Goal: Task Accomplishment & Management: Manage account settings

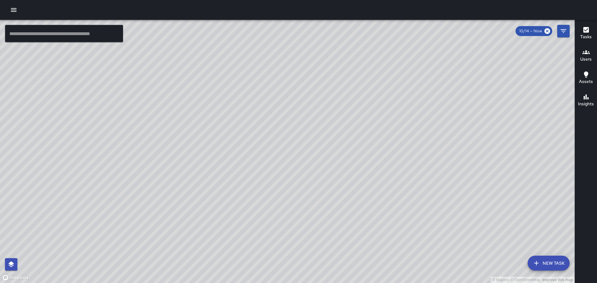
drag, startPoint x: 413, startPoint y: 151, endPoint x: 371, endPoint y: 80, distance: 82.3
click at [364, 75] on div "© Mapbox © OpenStreetMap Improve this map" at bounding box center [287, 151] width 574 height 263
drag, startPoint x: 341, startPoint y: 191, endPoint x: 354, endPoint y: 126, distance: 66.1
click at [351, 128] on div "© Mapbox © OpenStreetMap Improve this map" at bounding box center [287, 151] width 574 height 263
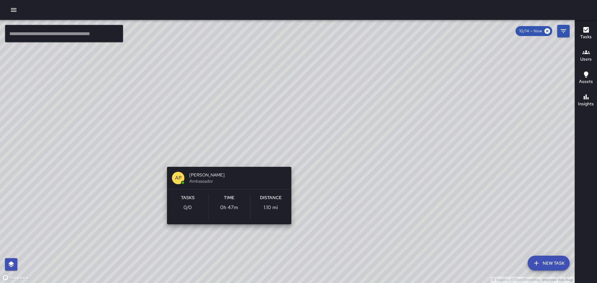
click at [230, 157] on div "© Mapbox © OpenStreetMap Improve this map AP [PERSON_NAME] Ambassador Tasks 0 /…" at bounding box center [287, 151] width 574 height 263
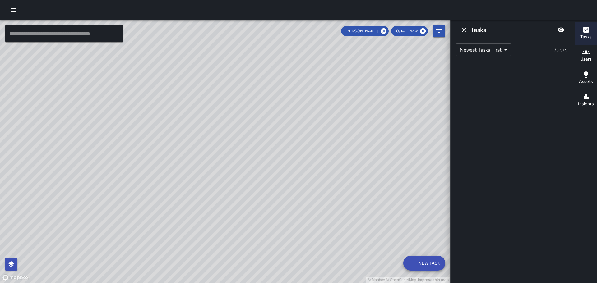
drag, startPoint x: 253, startPoint y: 163, endPoint x: 290, endPoint y: 154, distance: 38.2
click at [290, 154] on div "© Mapbox © OpenStreetMap Improve this map" at bounding box center [225, 151] width 450 height 263
click at [384, 30] on icon at bounding box center [384, 31] width 6 height 6
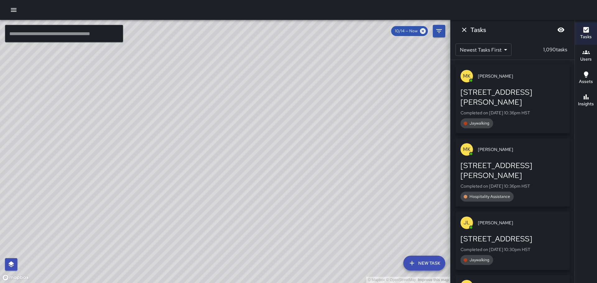
drag, startPoint x: 389, startPoint y: 100, endPoint x: 382, endPoint y: 118, distance: 19.5
click at [382, 118] on div "© Mapbox © OpenStreetMap Improve this map" at bounding box center [225, 151] width 450 height 263
drag, startPoint x: 380, startPoint y: 101, endPoint x: 380, endPoint y: 127, distance: 26.4
click at [380, 127] on div "© Mapbox © OpenStreetMap Improve this map" at bounding box center [225, 151] width 450 height 263
drag, startPoint x: 369, startPoint y: 94, endPoint x: 364, endPoint y: 123, distance: 29.9
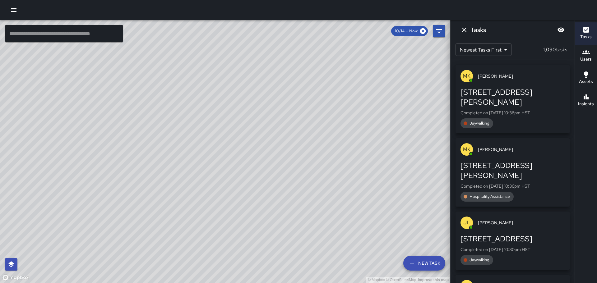
click at [364, 123] on div "© Mapbox © OpenStreetMap Improve this map" at bounding box center [225, 151] width 450 height 263
drag, startPoint x: 209, startPoint y: 77, endPoint x: 317, endPoint y: 98, distance: 109.9
click at [281, 87] on div "© Mapbox © OpenStreetMap Improve this map" at bounding box center [225, 151] width 450 height 263
drag, startPoint x: 277, startPoint y: 76, endPoint x: 279, endPoint y: 109, distance: 32.7
click at [279, 112] on div "© Mapbox © OpenStreetMap Improve this map" at bounding box center [225, 151] width 450 height 263
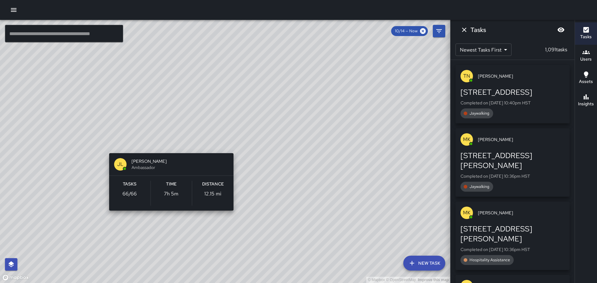
click at [169, 142] on div "© Mapbox © OpenStreetMap Improve this map JL [PERSON_NAME] Ambassador Tasks 66 …" at bounding box center [225, 151] width 450 height 263
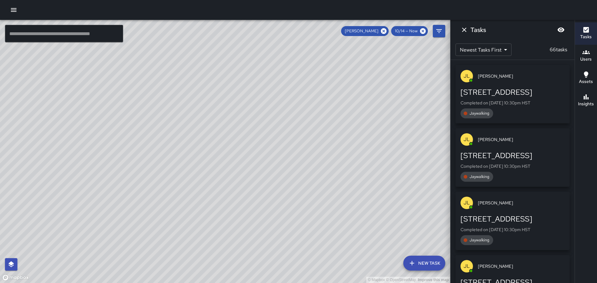
drag, startPoint x: 180, startPoint y: 138, endPoint x: 300, endPoint y: 105, distance: 124.4
click at [288, 111] on div "© Mapbox © OpenStreetMap Improve this map" at bounding box center [225, 151] width 450 height 263
drag, startPoint x: 201, startPoint y: 136, endPoint x: 265, endPoint y: 121, distance: 65.2
click at [260, 121] on div "© Mapbox © OpenStreetMap Improve this map" at bounding box center [225, 151] width 450 height 263
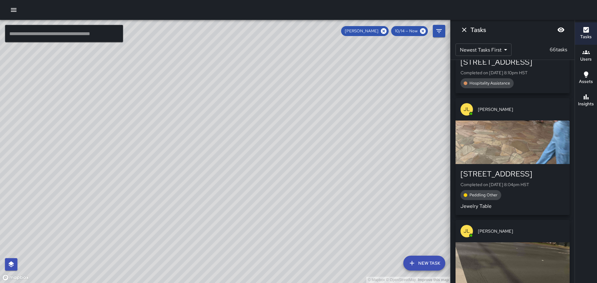
scroll to position [2145, 0]
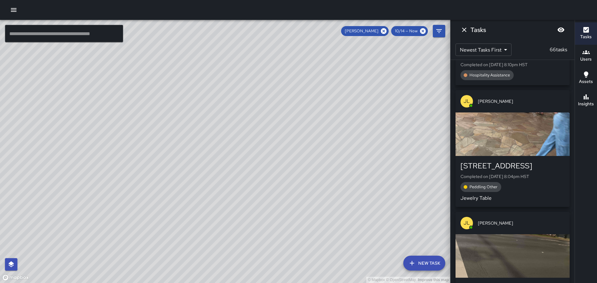
click at [513, 140] on div "button" at bounding box center [512, 135] width 114 height 44
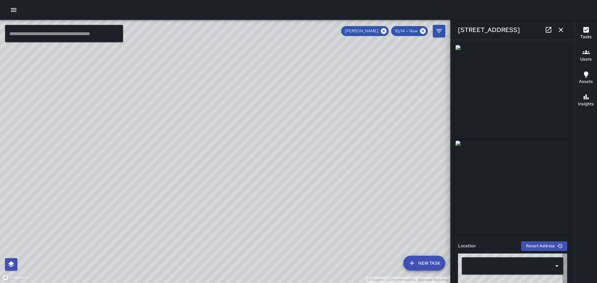
type input "**********"
click at [560, 28] on icon "button" at bounding box center [560, 29] width 7 height 7
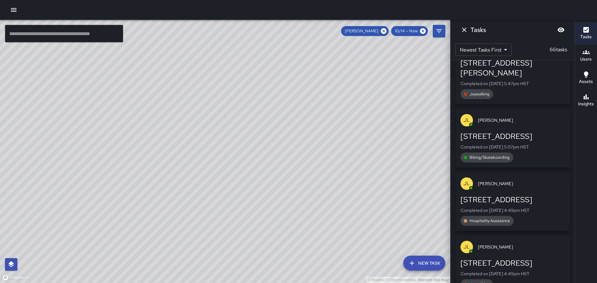
scroll to position [3730, 0]
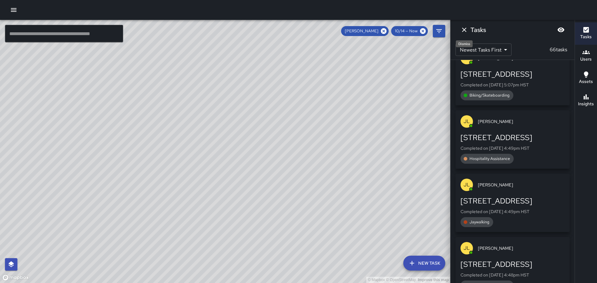
click at [464, 26] on icon "Dismiss" at bounding box center [463, 29] width 7 height 7
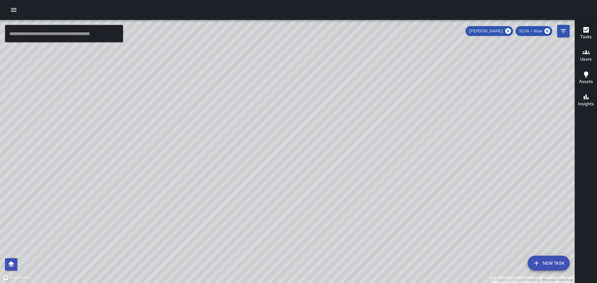
drag, startPoint x: 373, startPoint y: 178, endPoint x: 351, endPoint y: 129, distance: 53.7
click at [352, 131] on div "© Mapbox © OpenStreetMap Improve this map" at bounding box center [287, 151] width 574 height 263
drag, startPoint x: 386, startPoint y: 200, endPoint x: 418, endPoint y: 69, distance: 135.1
click at [405, 99] on div "© Mapbox © OpenStreetMap Improve this map" at bounding box center [287, 151] width 574 height 263
drag, startPoint x: 420, startPoint y: 191, endPoint x: 419, endPoint y: 157, distance: 33.9
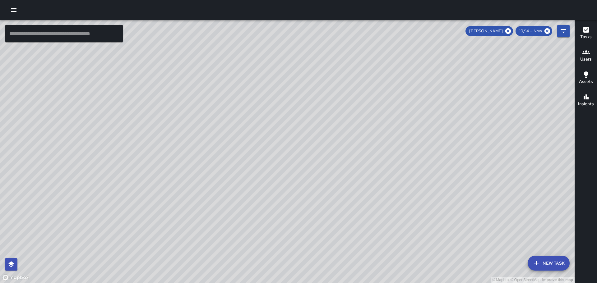
click at [418, 162] on div "© Mapbox © OpenStreetMap Improve this map" at bounding box center [287, 151] width 574 height 263
drag, startPoint x: 398, startPoint y: 150, endPoint x: 388, endPoint y: 119, distance: 33.1
click at [388, 120] on div "© Mapbox © OpenStreetMap Improve this map" at bounding box center [287, 151] width 574 height 263
drag, startPoint x: 395, startPoint y: 103, endPoint x: 393, endPoint y: 146, distance: 43.3
click at [393, 146] on div "© Mapbox © OpenStreetMap Improve this map" at bounding box center [287, 151] width 574 height 263
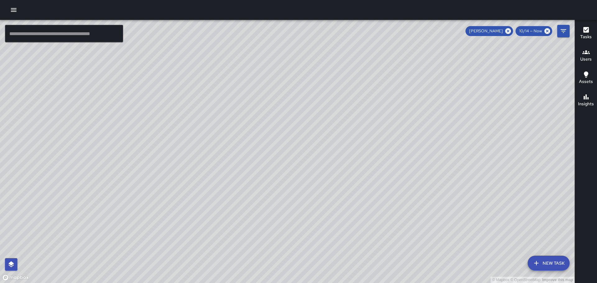
drag, startPoint x: 411, startPoint y: 155, endPoint x: 412, endPoint y: 144, distance: 11.5
click at [411, 158] on div "© Mapbox © OpenStreetMap Improve this map" at bounding box center [287, 151] width 574 height 263
drag, startPoint x: 417, startPoint y: 98, endPoint x: 407, endPoint y: 167, distance: 69.4
click at [407, 167] on div "© Mapbox © OpenStreetMap Improve this map" at bounding box center [287, 151] width 574 height 263
click at [507, 30] on icon at bounding box center [508, 31] width 6 height 6
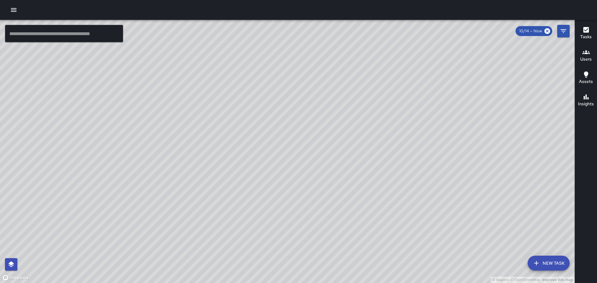
drag, startPoint x: 497, startPoint y: 168, endPoint x: 433, endPoint y: 76, distance: 111.3
click at [434, 78] on div "© Mapbox © OpenStreetMap Improve this map" at bounding box center [287, 151] width 574 height 263
drag, startPoint x: 383, startPoint y: 212, endPoint x: 414, endPoint y: 131, distance: 86.7
click at [413, 130] on div "© Mapbox © OpenStreetMap Improve this map" at bounding box center [287, 151] width 574 height 263
drag, startPoint x: 278, startPoint y: 217, endPoint x: 310, endPoint y: 161, distance: 63.9
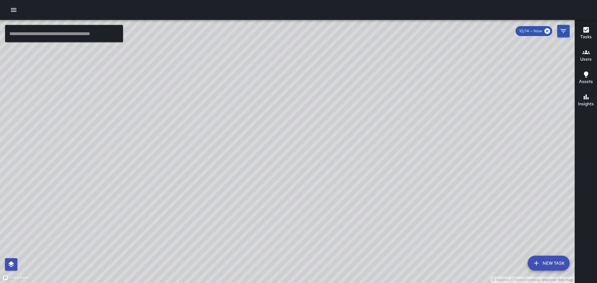
click at [311, 162] on div "© Mapbox © OpenStreetMap Improve this map" at bounding box center [287, 151] width 574 height 263
drag, startPoint x: 328, startPoint y: 115, endPoint x: 334, endPoint y: 127, distance: 13.8
click at [334, 127] on div "© Mapbox © OpenStreetMap Improve this map" at bounding box center [287, 151] width 574 height 263
drag, startPoint x: 346, startPoint y: 142, endPoint x: 351, endPoint y: 179, distance: 37.1
click at [351, 179] on div "© Mapbox © OpenStreetMap Improve this map" at bounding box center [287, 151] width 574 height 263
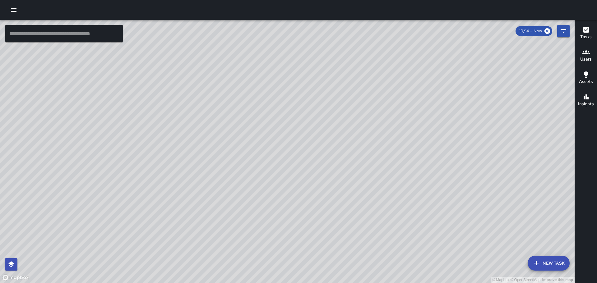
drag, startPoint x: 385, startPoint y: 160, endPoint x: 368, endPoint y: 150, distance: 20.1
click at [396, 186] on div "© Mapbox © OpenStreetMap Improve this map" at bounding box center [287, 151] width 574 height 263
drag, startPoint x: 350, startPoint y: 123, endPoint x: 380, endPoint y: 163, distance: 50.6
click at [384, 166] on div "© Mapbox © OpenStreetMap Improve this map" at bounding box center [287, 151] width 574 height 263
drag, startPoint x: 292, startPoint y: 134, endPoint x: 343, endPoint y: 182, distance: 70.6
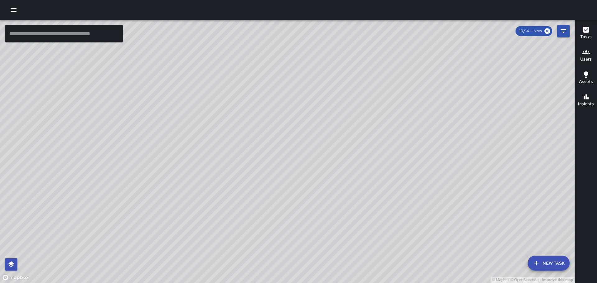
click at [349, 190] on div "© Mapbox © OpenStreetMap Improve this map" at bounding box center [287, 151] width 574 height 263
drag, startPoint x: 315, startPoint y: 146, endPoint x: 338, endPoint y: 164, distance: 29.7
click at [338, 164] on div "© Mapbox © OpenStreetMap Improve this map" at bounding box center [287, 151] width 574 height 263
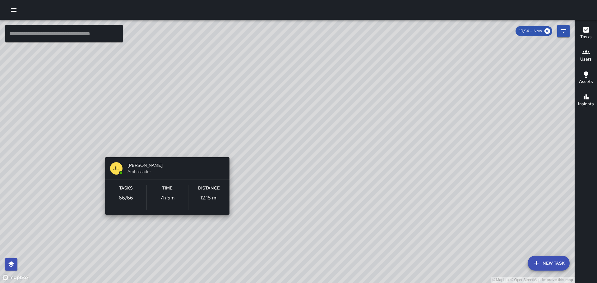
click at [165, 149] on div "© Mapbox © OpenStreetMap Improve this map [PERSON_NAME] [PERSON_NAME] Ambassado…" at bounding box center [287, 151] width 574 height 263
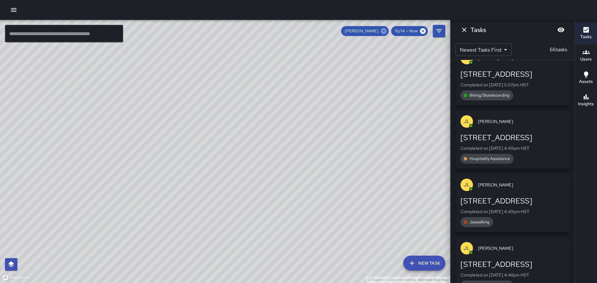
click at [385, 29] on icon at bounding box center [384, 31] width 6 height 6
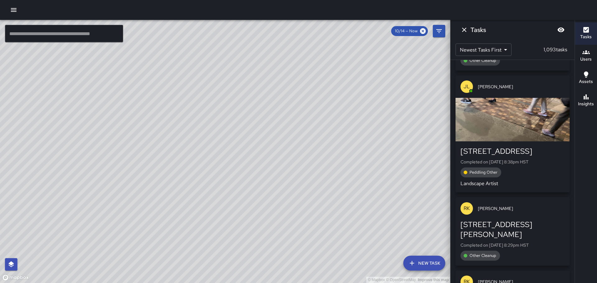
drag, startPoint x: 230, startPoint y: 110, endPoint x: 268, endPoint y: 146, distance: 52.1
click at [274, 155] on div "© Mapbox © OpenStreetMap Improve this map" at bounding box center [225, 151] width 450 height 263
drag, startPoint x: 245, startPoint y: 114, endPoint x: 302, endPoint y: 172, distance: 81.8
click at [302, 173] on div "© Mapbox © OpenStreetMap Improve this map" at bounding box center [225, 151] width 450 height 263
drag, startPoint x: 234, startPoint y: 95, endPoint x: 279, endPoint y: 148, distance: 69.4
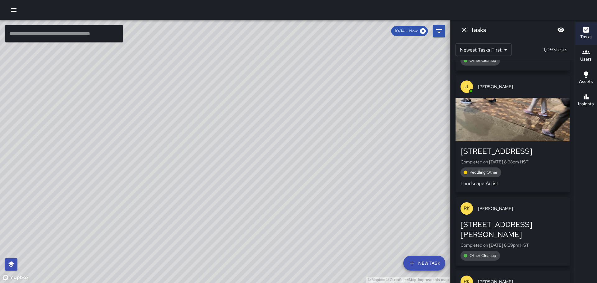
click at [281, 156] on div "© Mapbox © OpenStreetMap Improve this map" at bounding box center [225, 151] width 450 height 263
drag, startPoint x: 235, startPoint y: 116, endPoint x: 279, endPoint y: 125, distance: 44.8
click at [276, 125] on div "© Mapbox © OpenStreetMap Improve this map" at bounding box center [225, 151] width 450 height 263
drag, startPoint x: 217, startPoint y: 149, endPoint x: 250, endPoint y: 134, distance: 36.5
click at [249, 134] on div "© Mapbox © OpenStreetMap Improve this map" at bounding box center [225, 151] width 450 height 263
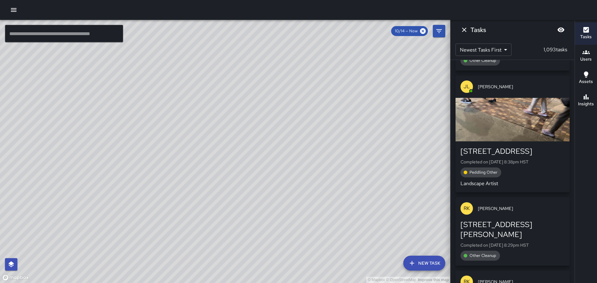
drag, startPoint x: 192, startPoint y: 151, endPoint x: 232, endPoint y: 128, distance: 45.9
click at [232, 129] on div "© Mapbox © OpenStreetMap Improve this map" at bounding box center [225, 151] width 450 height 263
click at [464, 30] on icon "Dismiss" at bounding box center [464, 30] width 4 height 4
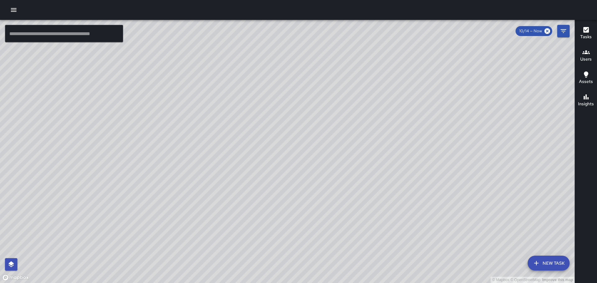
drag, startPoint x: 434, startPoint y: 132, endPoint x: 366, endPoint y: 70, distance: 91.9
click at [366, 71] on div "© Mapbox © OpenStreetMap Improve this map" at bounding box center [287, 151] width 574 height 263
drag, startPoint x: 427, startPoint y: 104, endPoint x: 360, endPoint y: 115, distance: 68.1
click at [366, 115] on div "© Mapbox © OpenStreetMap Improve this map" at bounding box center [287, 151] width 574 height 263
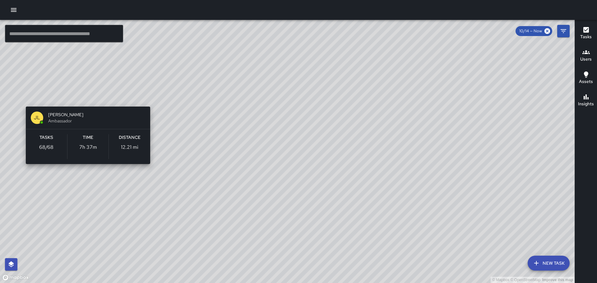
click at [87, 99] on div "© Mapbox © OpenStreetMap Improve this map JL [PERSON_NAME] Ambassador Tasks 68 …" at bounding box center [287, 151] width 574 height 263
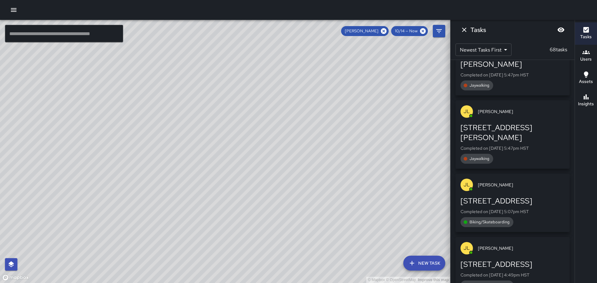
drag, startPoint x: 236, startPoint y: 135, endPoint x: 301, endPoint y: 145, distance: 66.1
click at [301, 145] on div "© Mapbox © OpenStreetMap Improve this map" at bounding box center [225, 151] width 450 height 263
click at [383, 29] on icon at bounding box center [384, 31] width 6 height 6
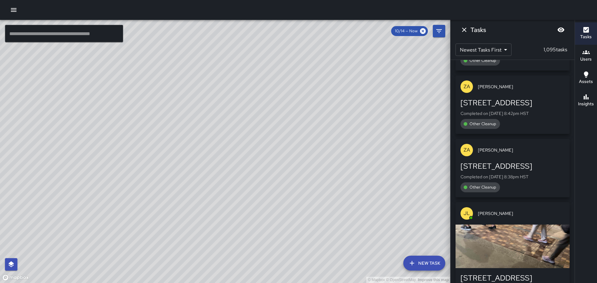
drag, startPoint x: 287, startPoint y: 102, endPoint x: 341, endPoint y: 91, distance: 55.1
click at [340, 92] on div "© Mapbox © OpenStreetMap Improve this map" at bounding box center [225, 151] width 450 height 263
drag, startPoint x: 395, startPoint y: 205, endPoint x: 311, endPoint y: 44, distance: 181.4
click at [330, 75] on div "© Mapbox © OpenStreetMap Improve this map" at bounding box center [225, 151] width 450 height 263
drag, startPoint x: 416, startPoint y: 178, endPoint x: 368, endPoint y: 95, distance: 95.0
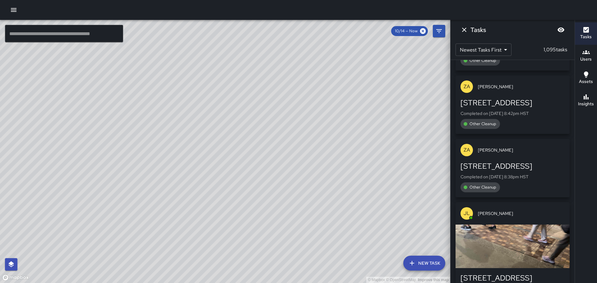
click at [368, 95] on div "© Mapbox © OpenStreetMap Improve this map" at bounding box center [225, 151] width 450 height 263
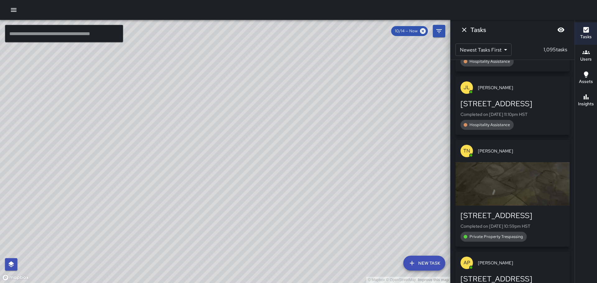
scroll to position [62, 0]
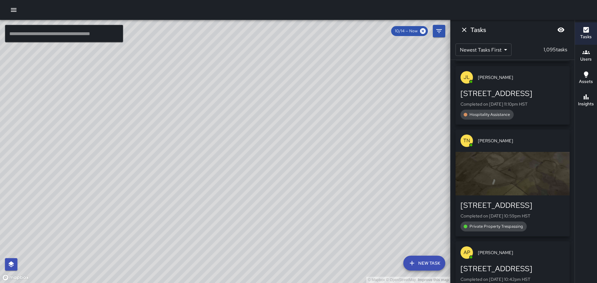
click at [527, 175] on div "button" at bounding box center [512, 174] width 114 height 44
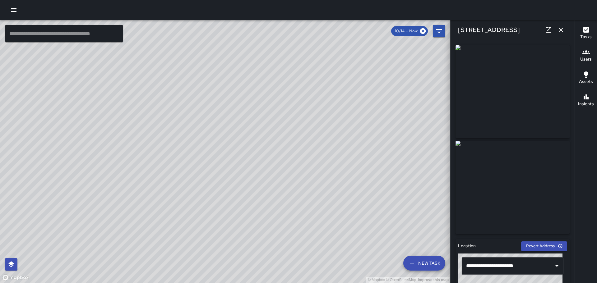
click at [559, 30] on icon "button" at bounding box center [560, 29] width 7 height 7
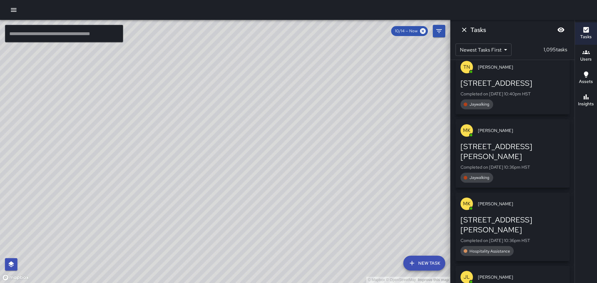
scroll to position [311, 0]
click at [463, 30] on icon "Dismiss" at bounding box center [463, 29] width 7 height 7
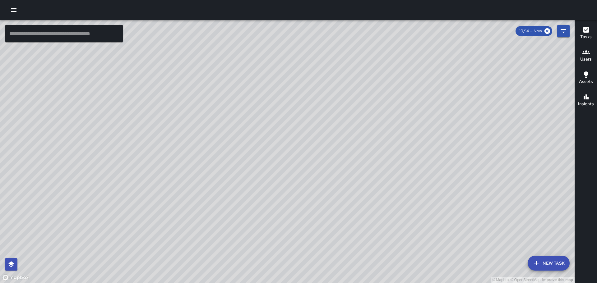
drag, startPoint x: 270, startPoint y: 115, endPoint x: 390, endPoint y: 156, distance: 126.2
click at [390, 156] on div "© Mapbox © OpenStreetMap Improve this map" at bounding box center [287, 151] width 574 height 263
click at [563, 30] on icon "Filters" at bounding box center [563, 30] width 7 height 7
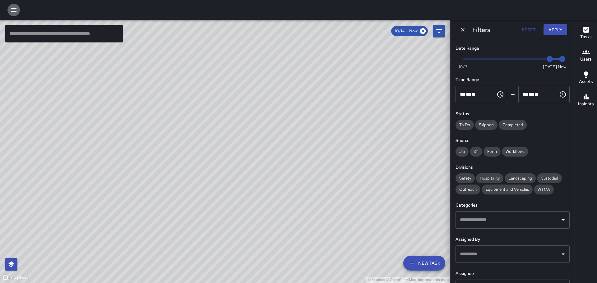
click at [11, 9] on icon "button" at bounding box center [13, 9] width 7 height 7
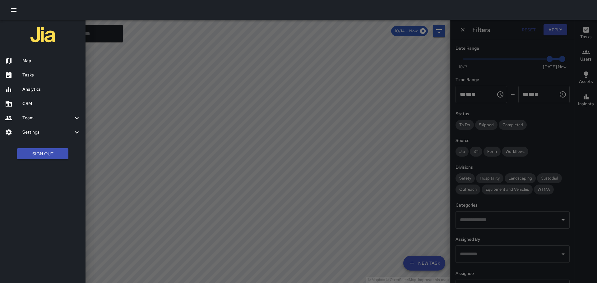
click at [56, 153] on button "Sign Out" at bounding box center [42, 154] width 51 height 12
